Goal: Task Accomplishment & Management: Complete application form

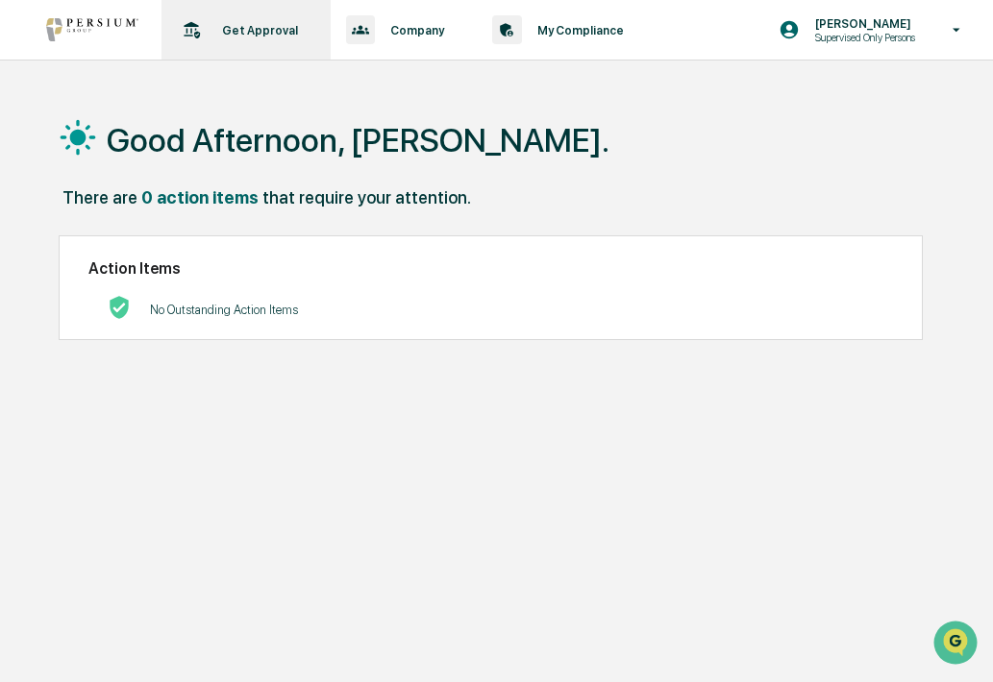
click at [254, 35] on p "Get Approval" at bounding box center [257, 30] width 101 height 14
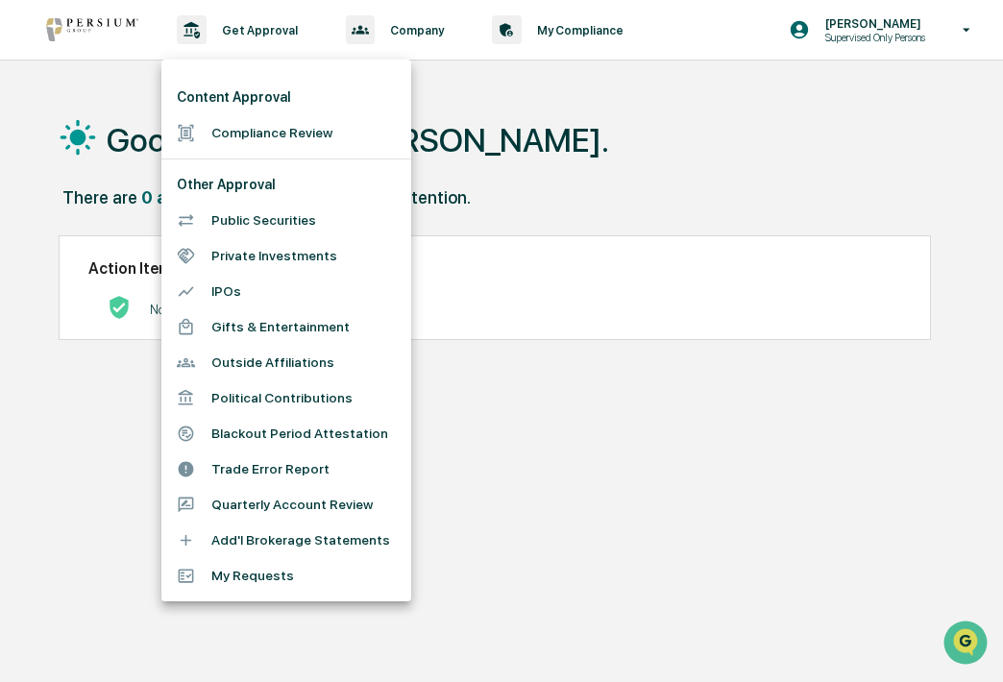
click at [272, 130] on li "Compliance Review" at bounding box center [286, 133] width 250 height 36
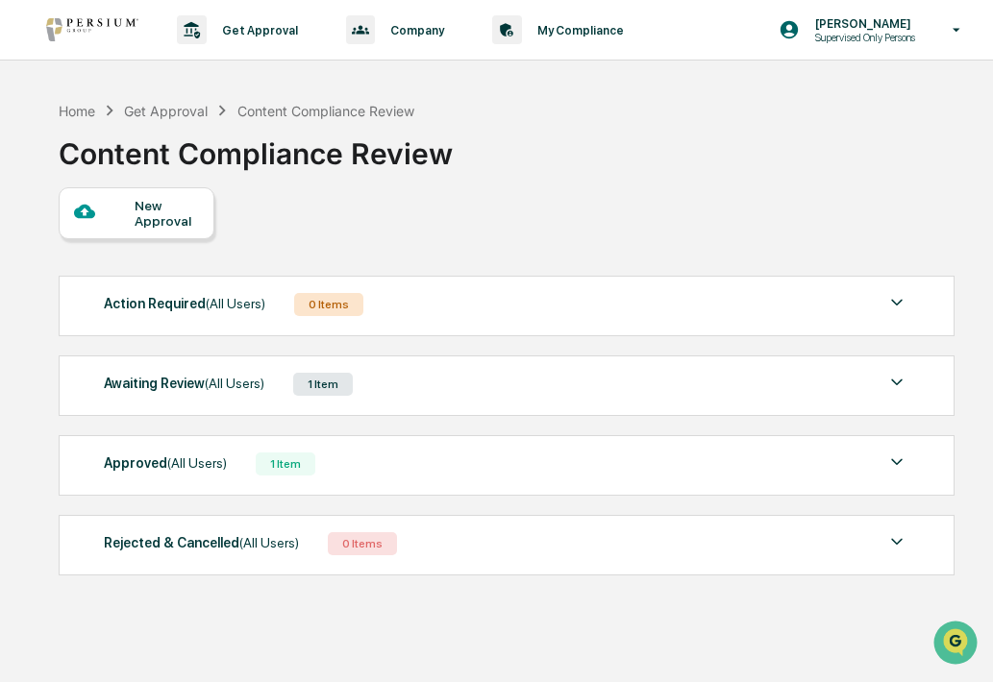
click at [393, 397] on div "Awaiting Review (All Users) 1 Item" at bounding box center [506, 384] width 804 height 27
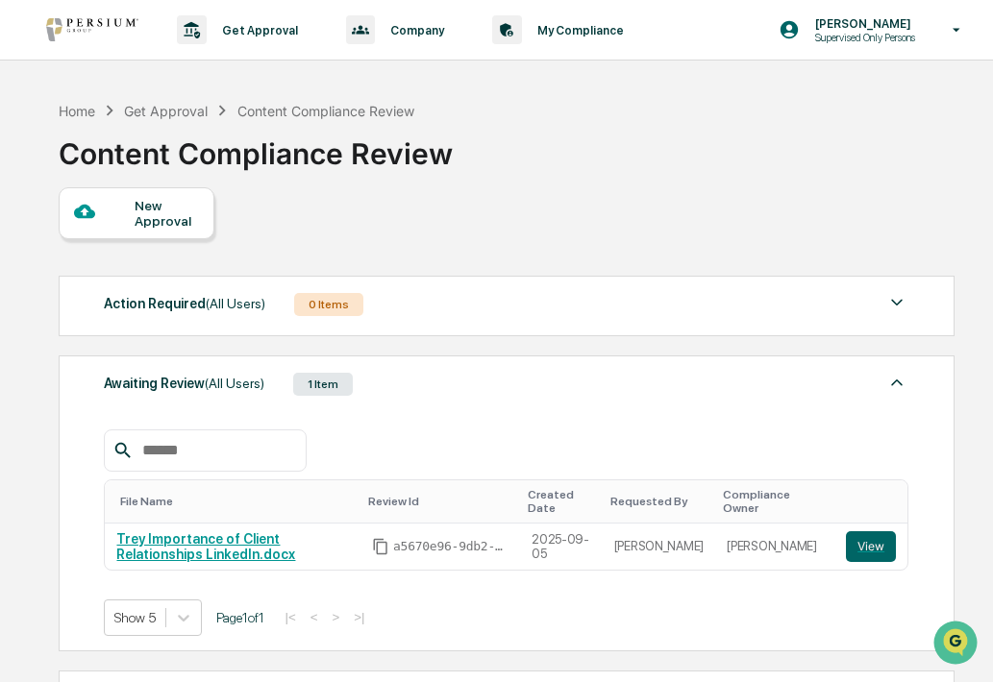
click at [404, 399] on div "Awaiting Review (All Users) 1 Item File Name Review Id Created Date Requested B…" at bounding box center [507, 504] width 896 height 296
click at [160, 211] on div "New Approval" at bounding box center [167, 213] width 64 height 31
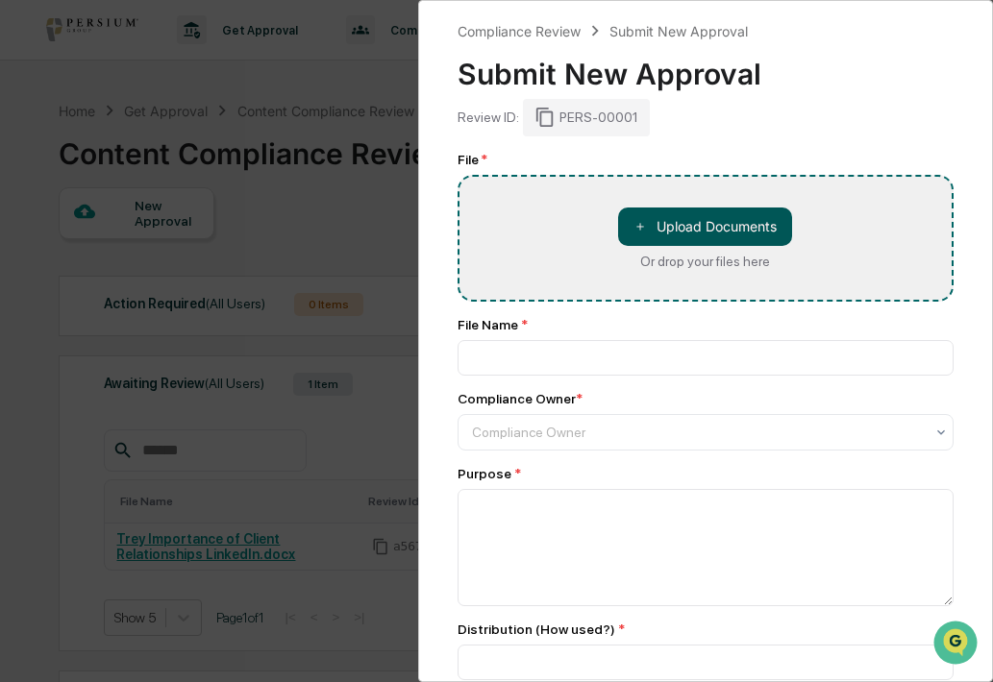
type input "**********"
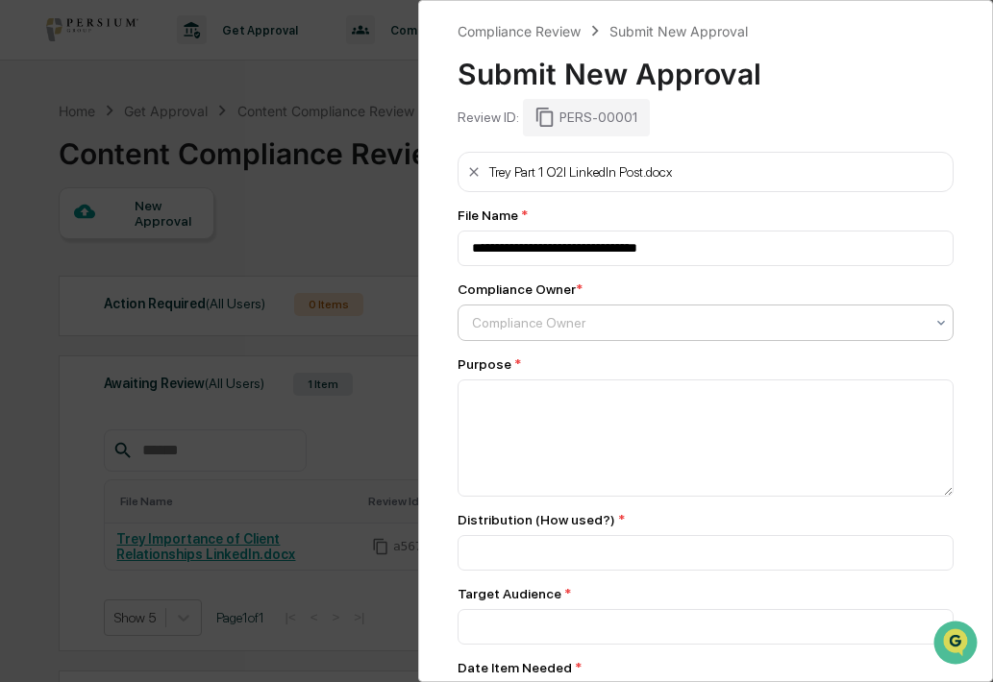
click at [716, 320] on div at bounding box center [698, 322] width 453 height 19
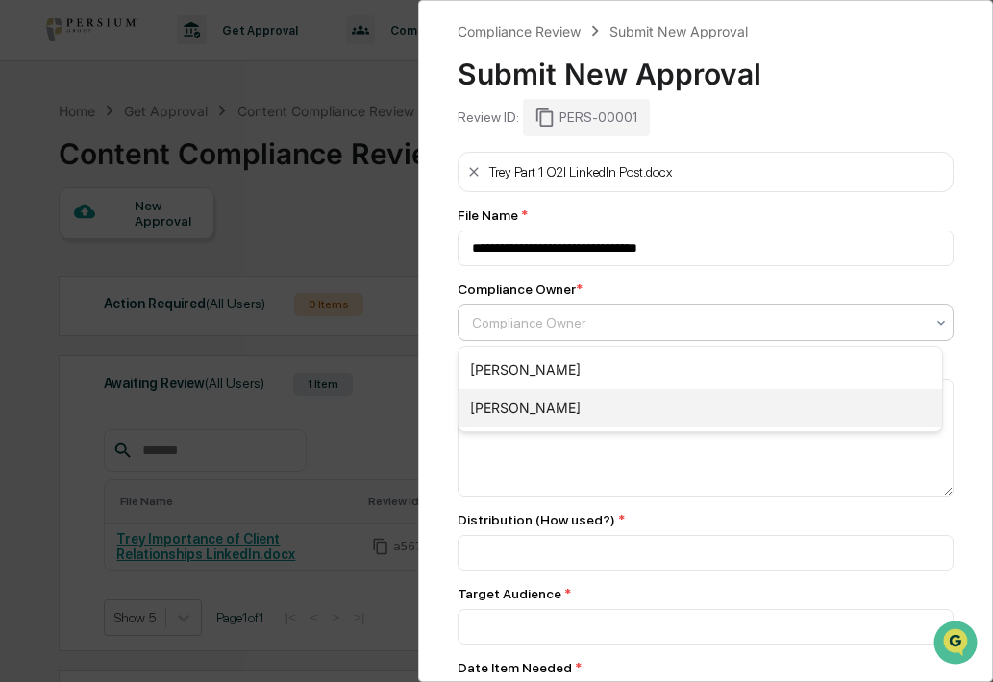
click at [696, 401] on div "[PERSON_NAME]" at bounding box center [700, 408] width 484 height 38
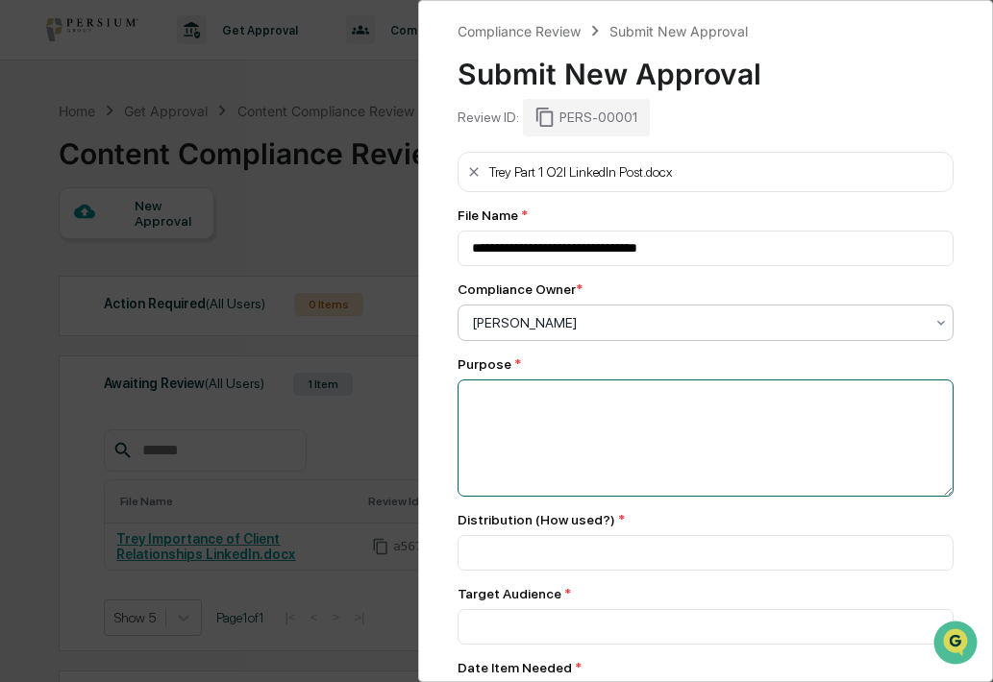
click at [683, 413] on textarea at bounding box center [705, 438] width 497 height 117
type textarea "*"
type textarea "**********"
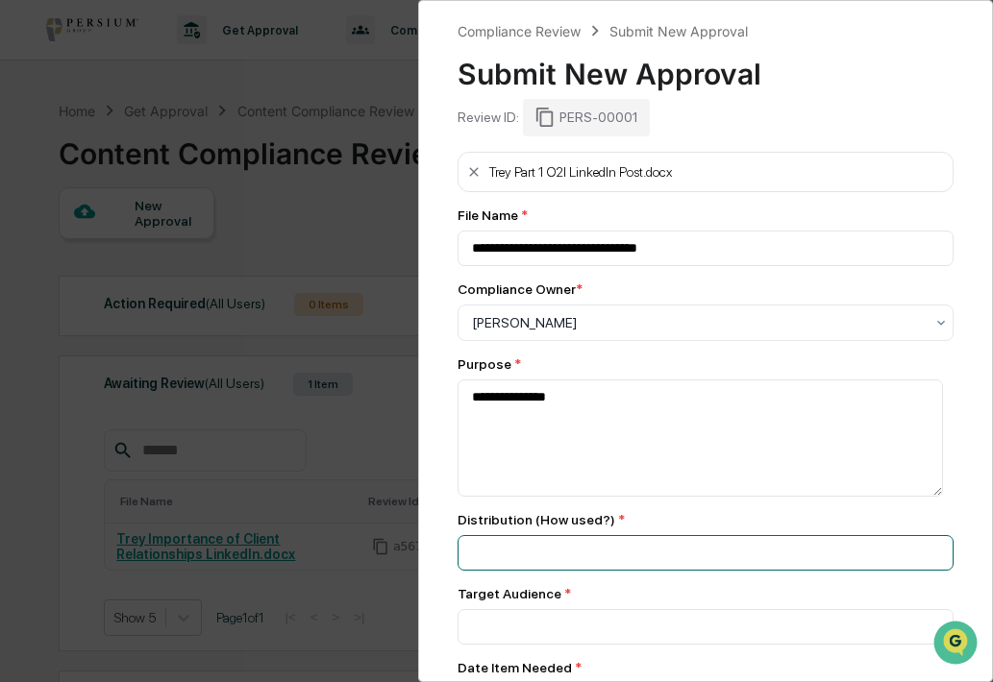
click at [647, 554] on input at bounding box center [705, 553] width 497 height 36
type input "********"
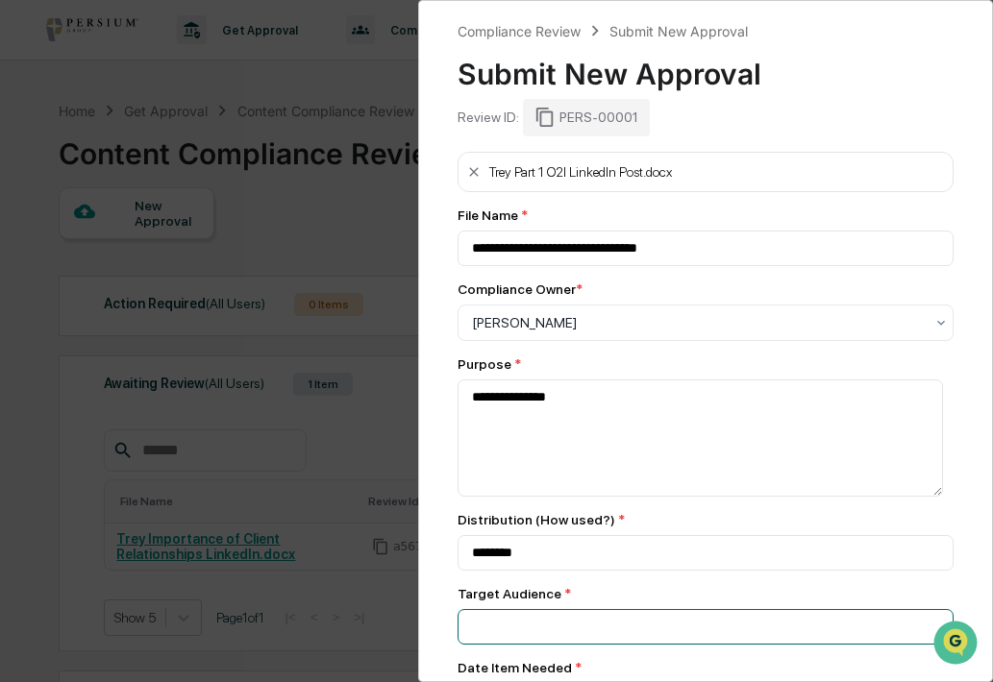
click at [653, 627] on input at bounding box center [705, 627] width 497 height 36
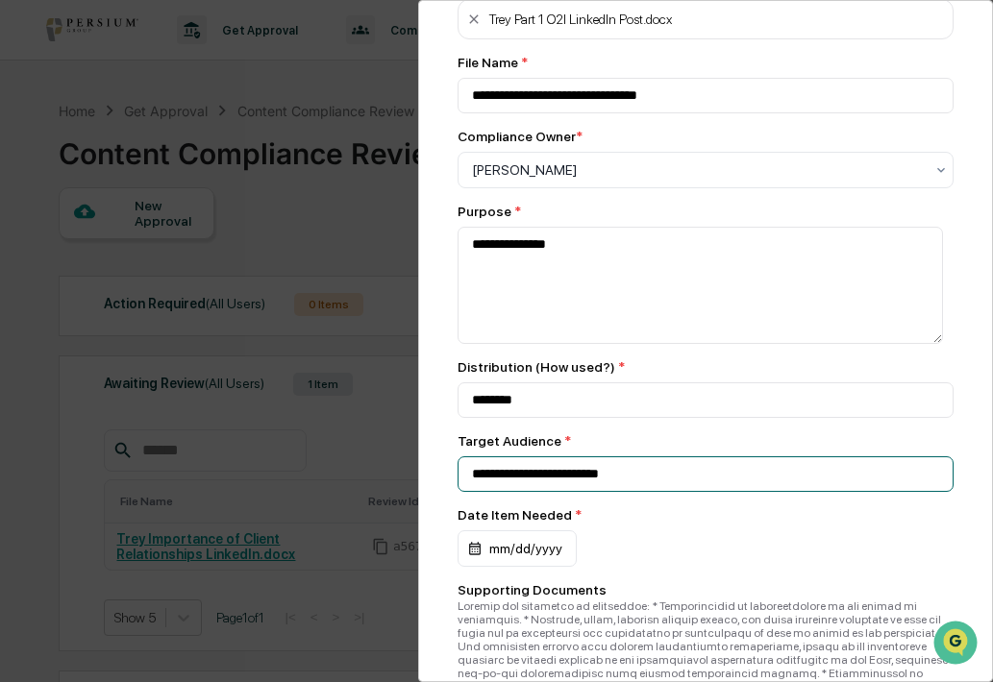
scroll to position [176, 0]
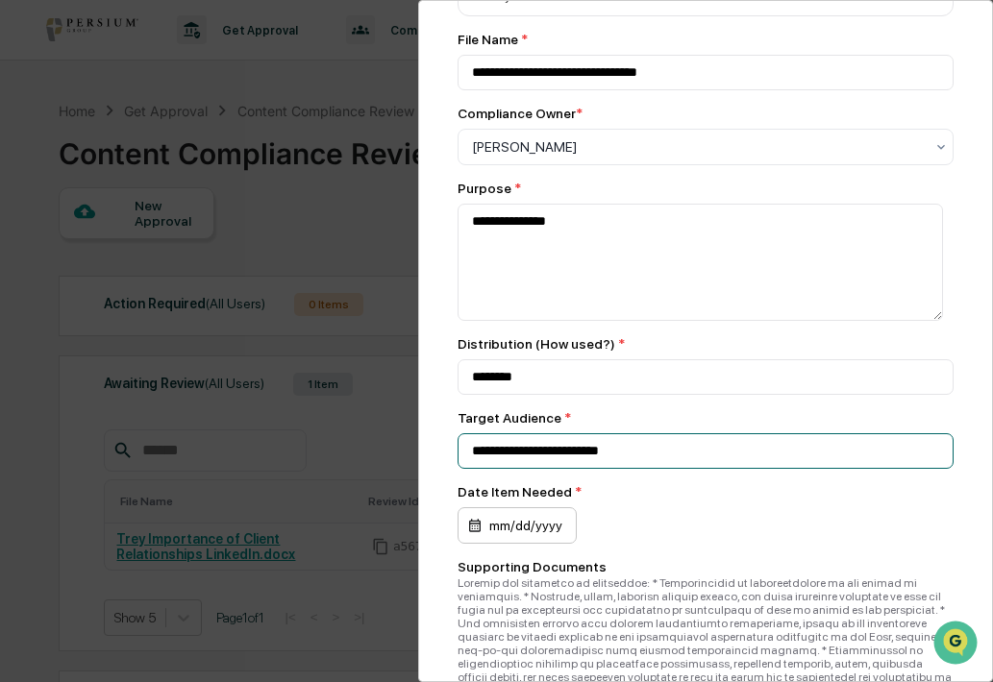
type input "**********"
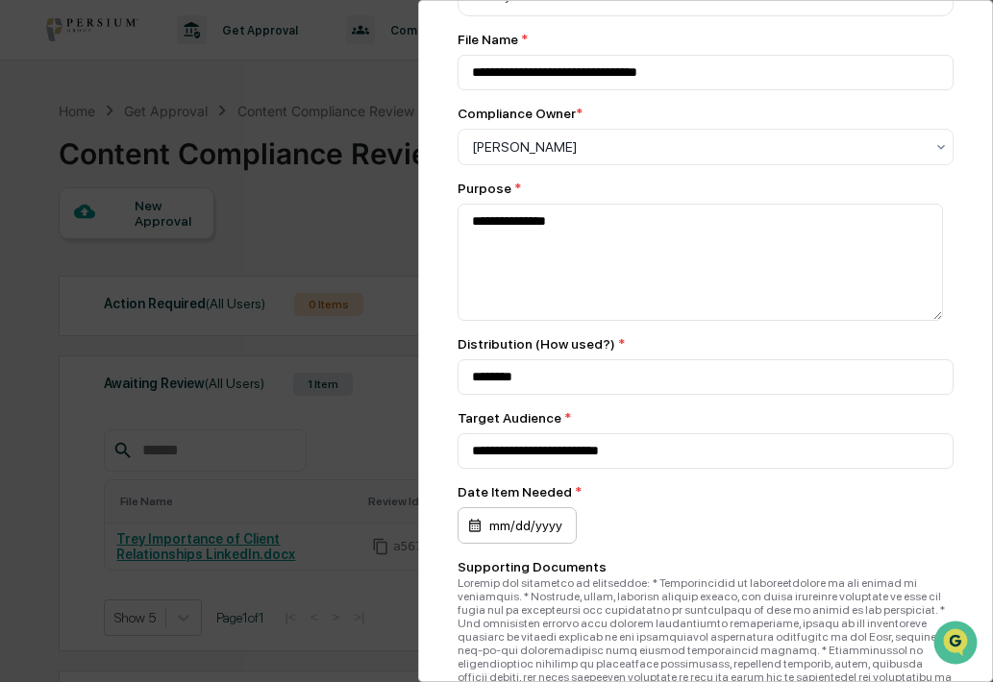
click at [566, 541] on div "mm/dd/yyyy" at bounding box center [516, 525] width 119 height 37
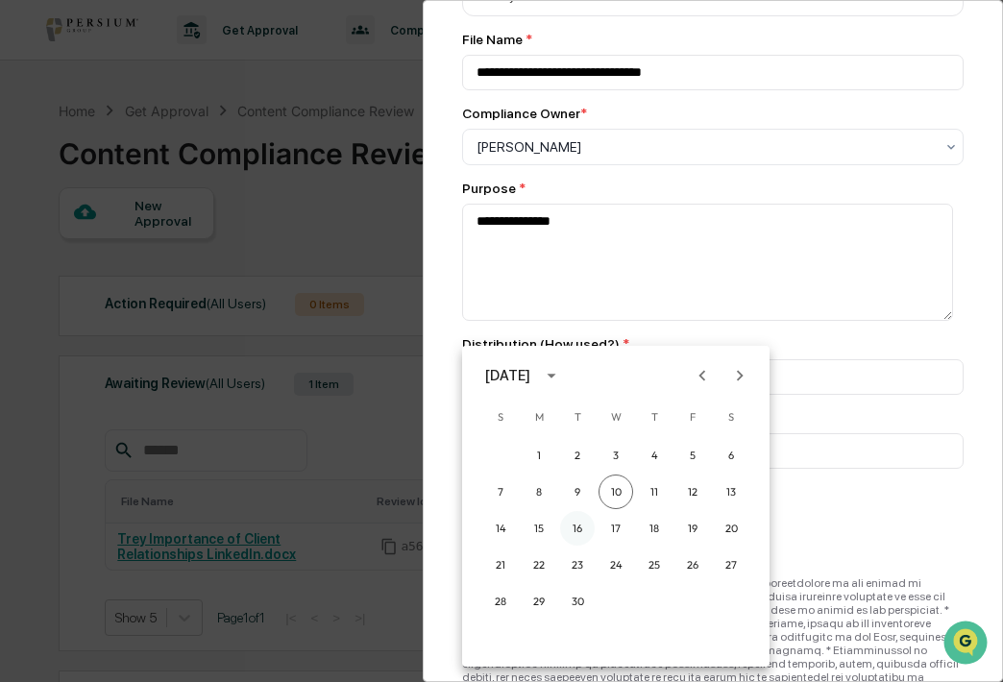
click at [579, 534] on button "16" at bounding box center [577, 528] width 35 height 35
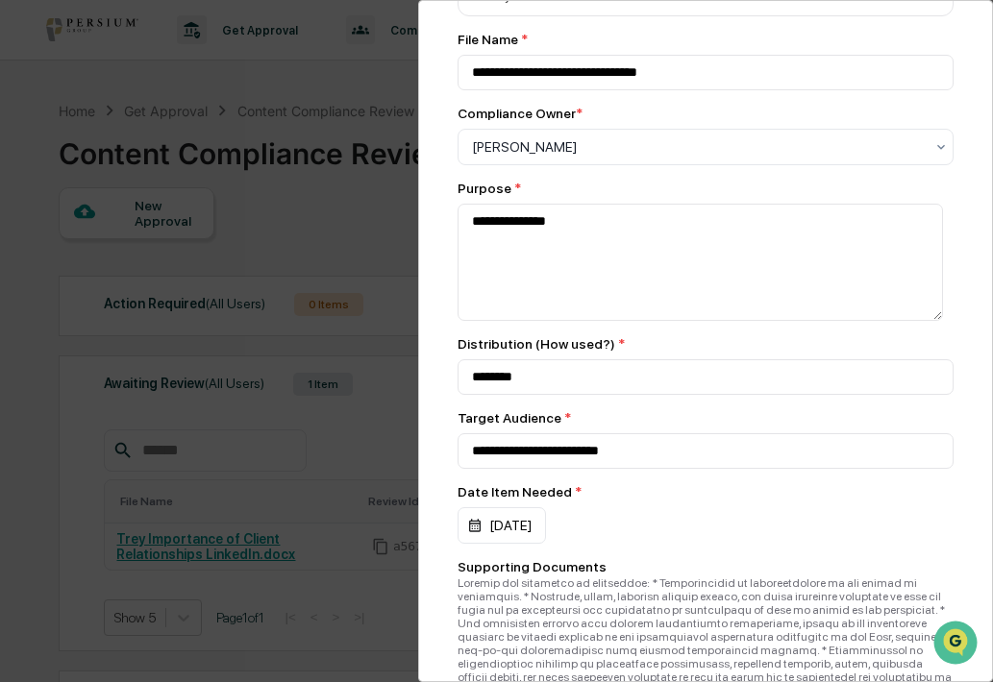
scroll to position [493, 0]
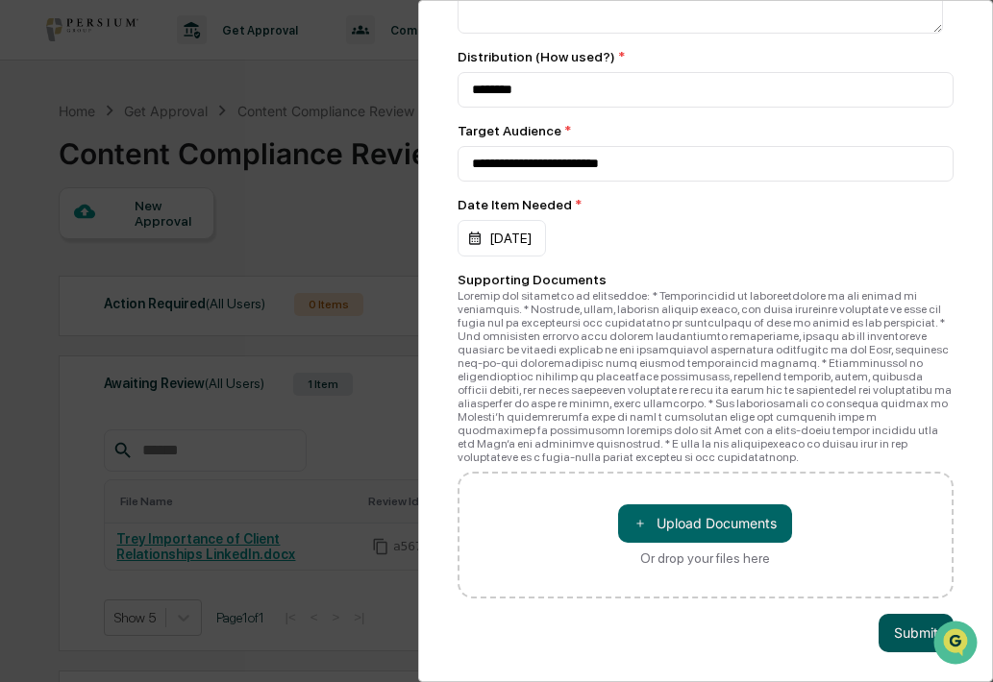
click at [910, 615] on button "Submit" at bounding box center [915, 633] width 75 height 38
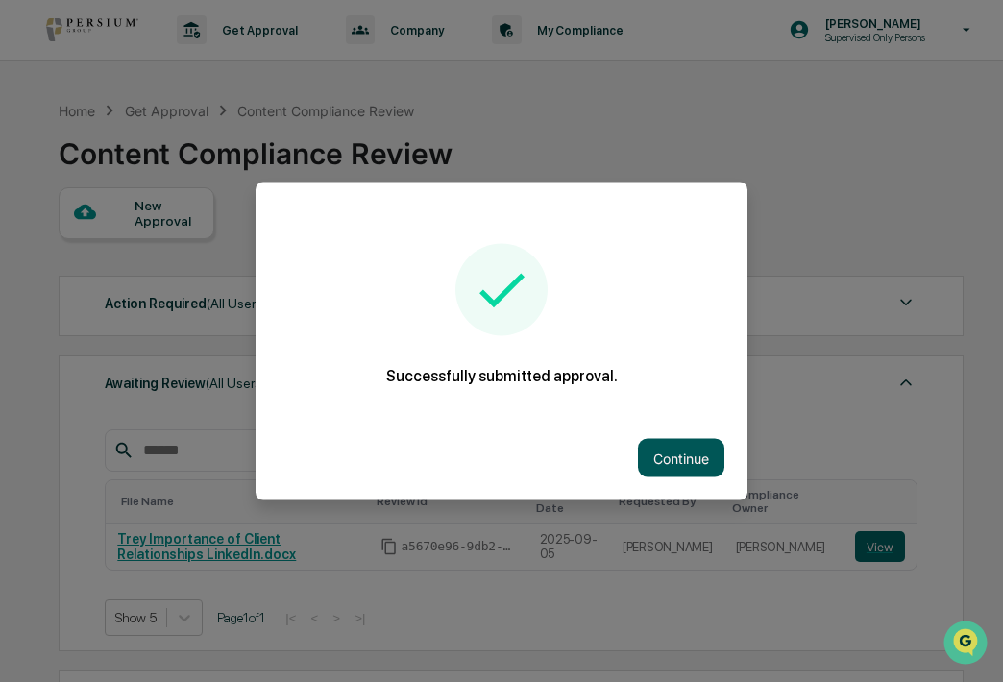
click at [697, 455] on button "Continue" at bounding box center [681, 458] width 86 height 38
